Goal: Task Accomplishment & Management: Use online tool/utility

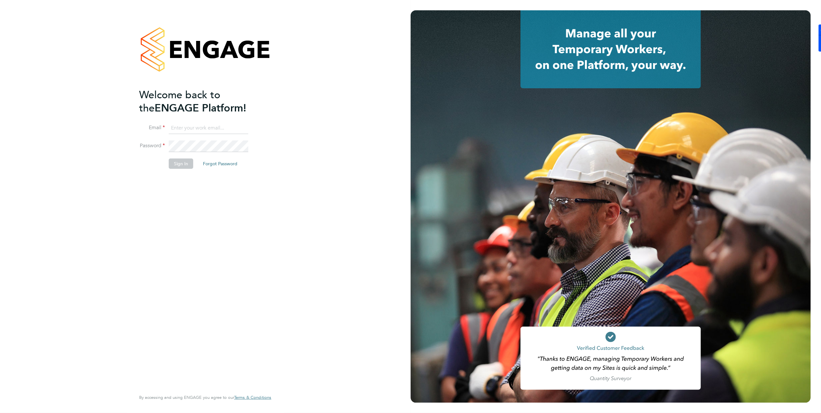
click at [199, 126] on input at bounding box center [209, 128] width 80 height 12
type input "[PERSON_NAME][EMAIL_ADDRESS][DOMAIN_NAME]"
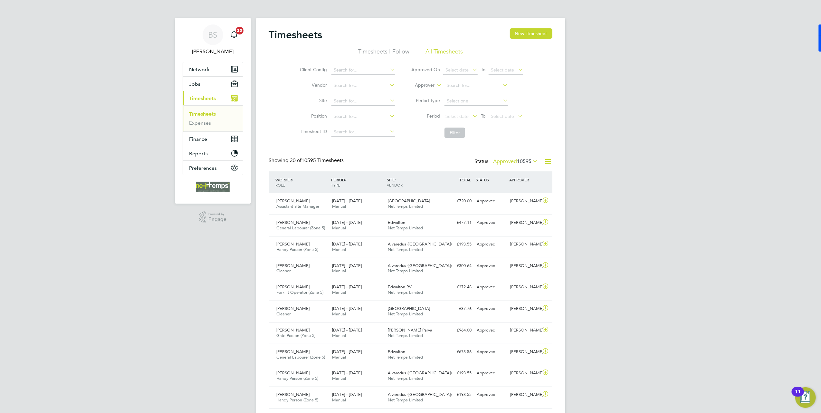
click at [548, 162] on icon at bounding box center [548, 161] width 8 height 8
click at [487, 177] on li "Export Timesheets" at bounding box center [507, 176] width 85 height 9
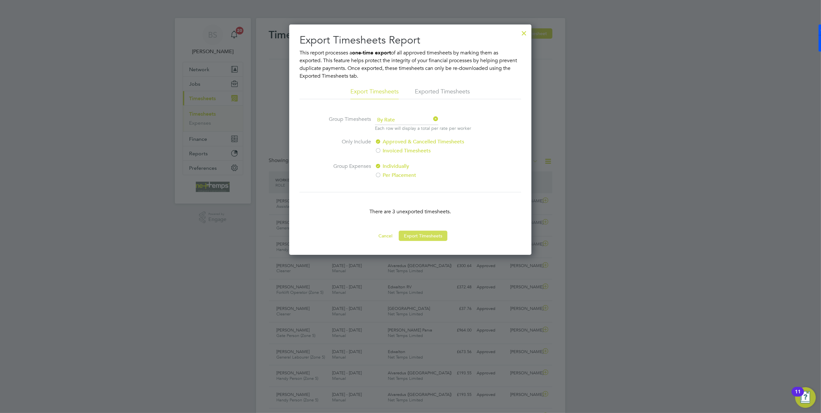
click at [411, 240] on button "Export Timesheets" at bounding box center [423, 236] width 49 height 10
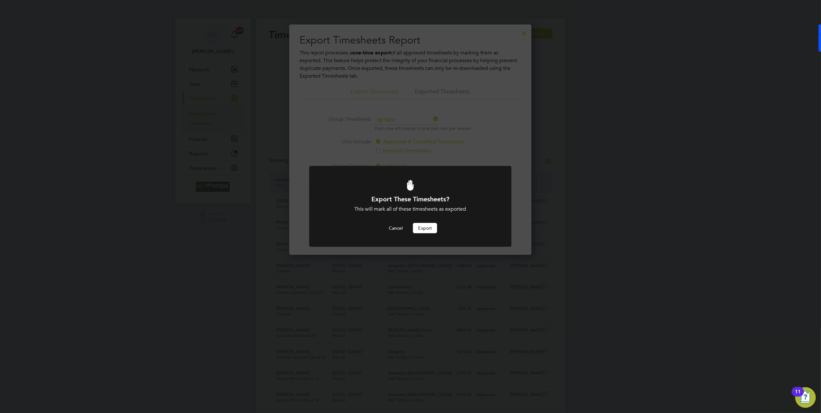
click at [418, 229] on button "Export" at bounding box center [425, 228] width 24 height 10
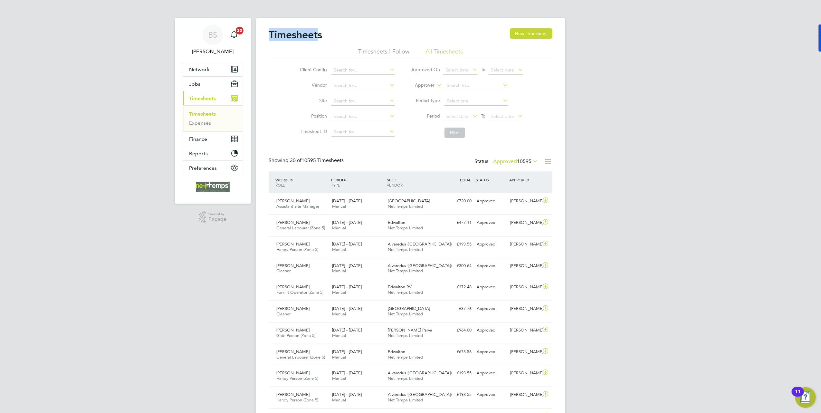
drag, startPoint x: 318, startPoint y: 33, endPoint x: 263, endPoint y: 25, distance: 54.7
drag, startPoint x: 292, startPoint y: 38, endPoint x: 106, endPoint y: 120, distance: 203.0
